Goal: Entertainment & Leisure: Consume media (video, audio)

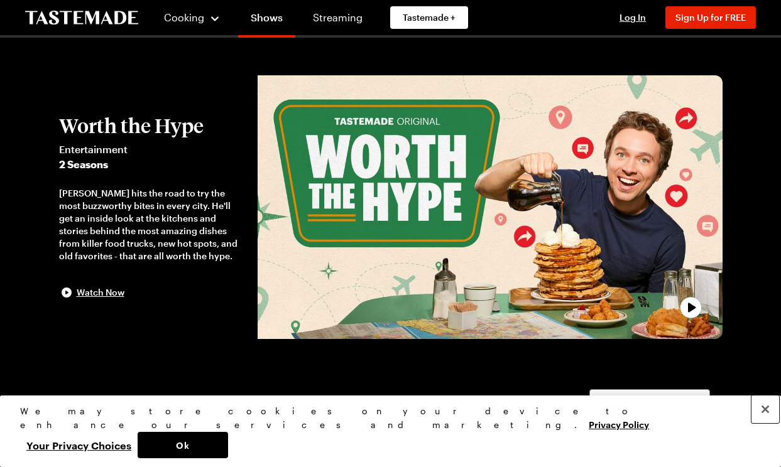
click at [768, 423] on button "Close" at bounding box center [765, 410] width 28 height 28
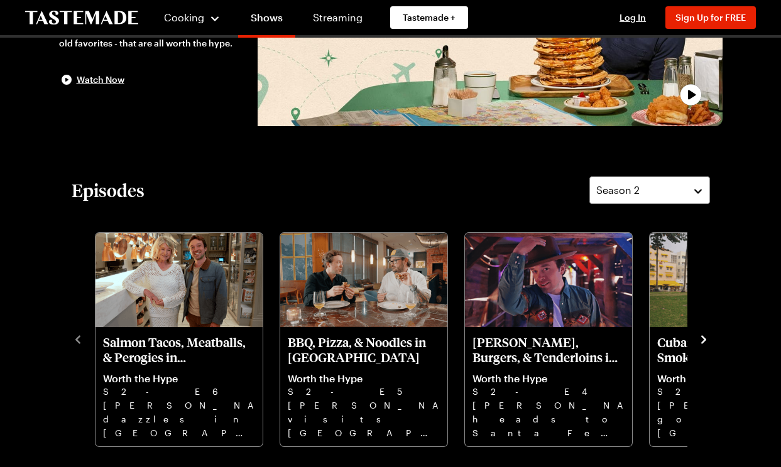
scroll to position [216, 0]
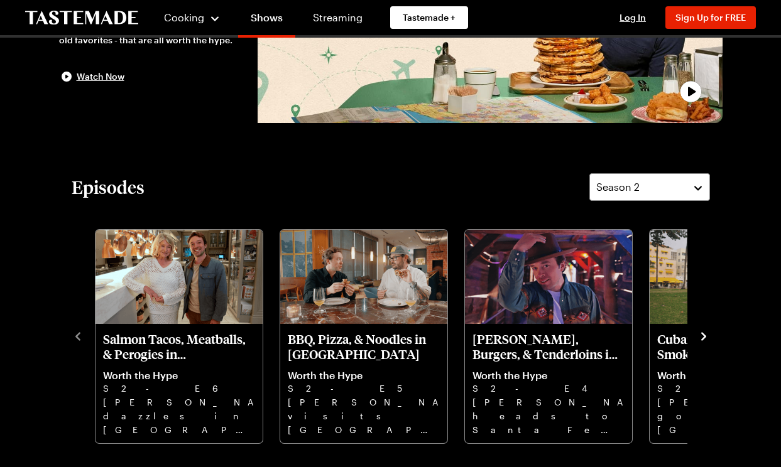
click at [702, 336] on icon "navigate to next item" at bounding box center [703, 336] width 13 height 13
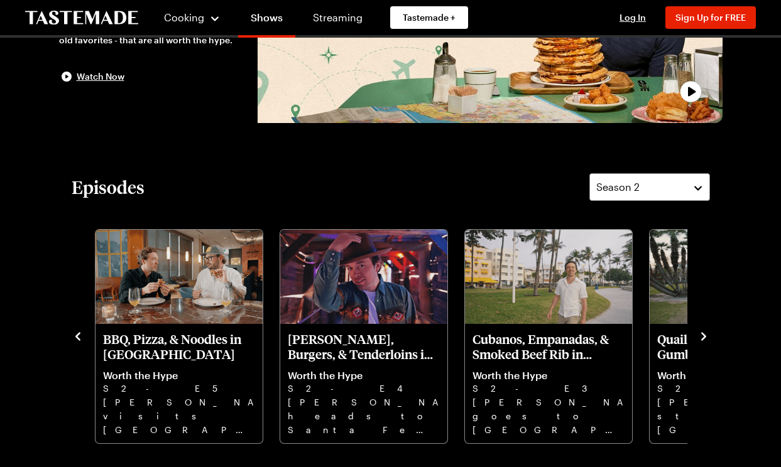
click at [702, 336] on icon "navigate to next item" at bounding box center [703, 336] width 13 height 13
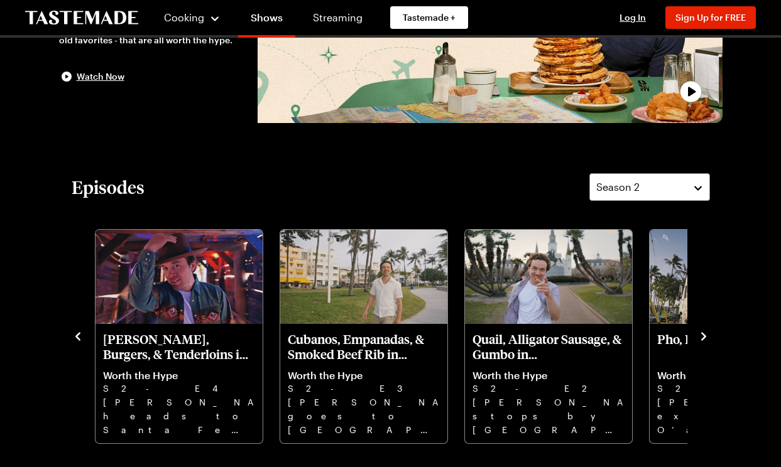
click at [702, 336] on icon "navigate to next item" at bounding box center [703, 336] width 13 height 13
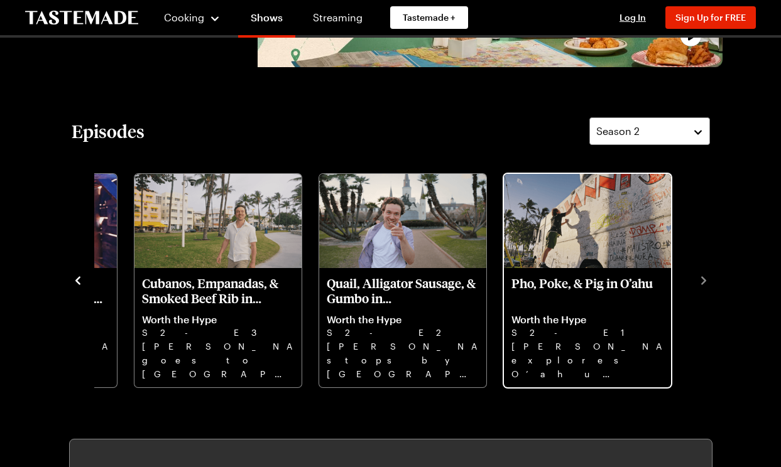
scroll to position [247, 0]
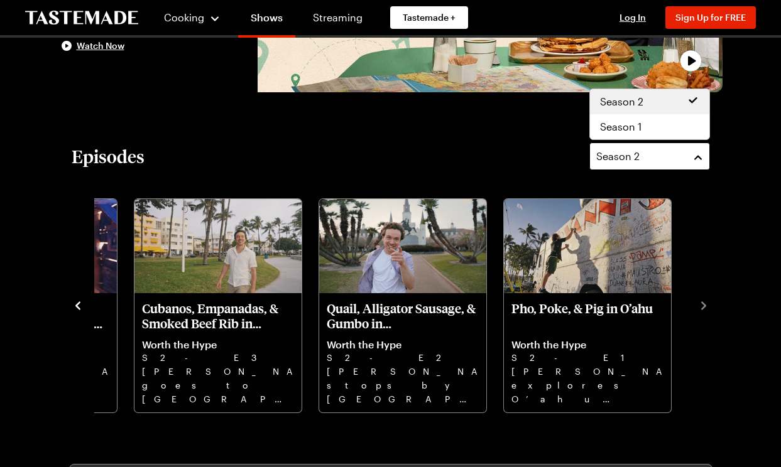
click at [672, 154] on div "Season 2" at bounding box center [640, 156] width 88 height 15
click at [661, 124] on div "Season 1" at bounding box center [649, 126] width 99 height 15
